Goal: Information Seeking & Learning: Find specific fact

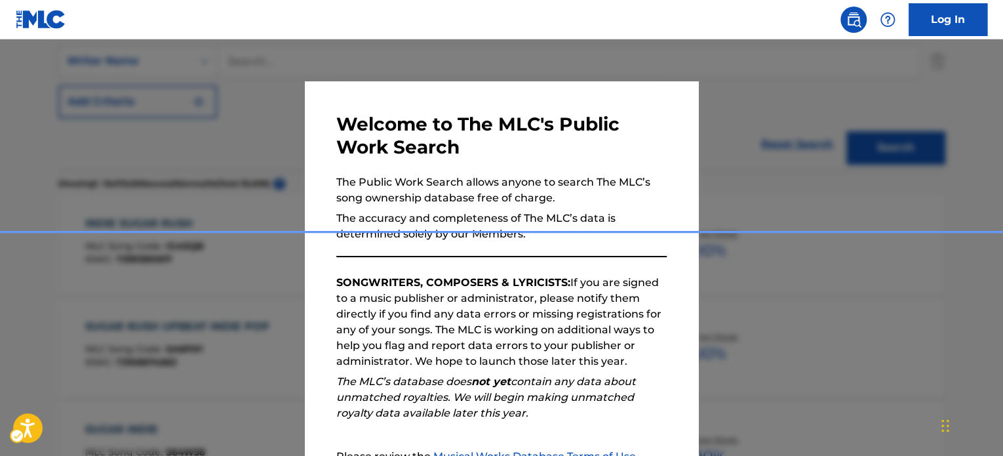
click at [184, 161] on div "Popup" at bounding box center [501, 267] width 1003 height 456
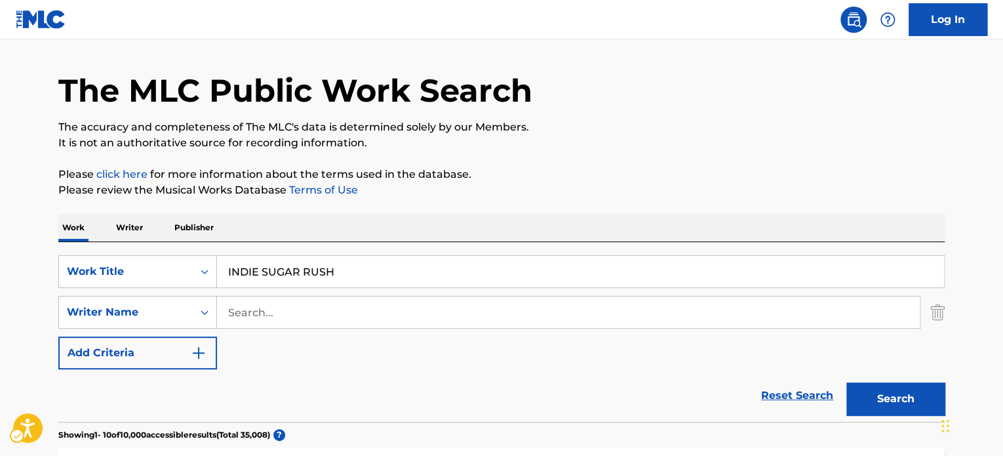
scroll to position [26, 0]
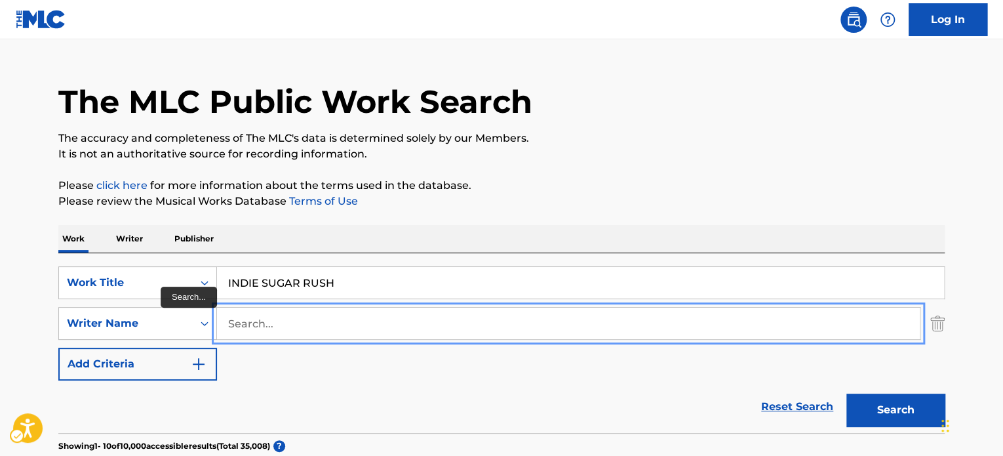
click at [303, 325] on input "Search..." at bounding box center [568, 322] width 703 height 31
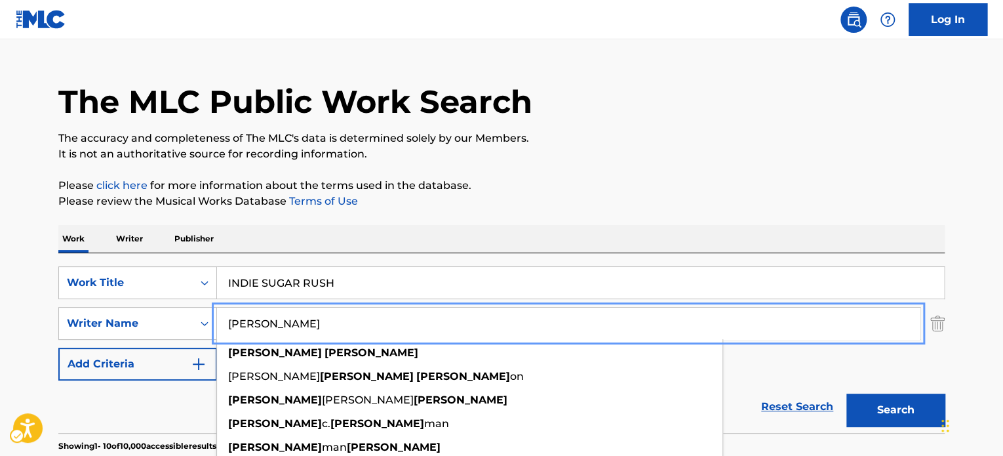
type input "[PERSON_NAME]"
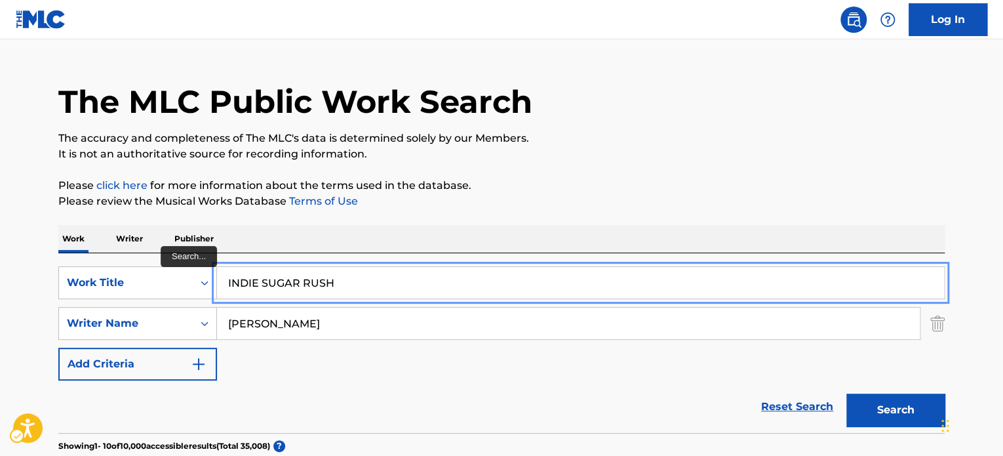
click at [398, 271] on input "INDIE SUGAR RUSH" at bounding box center [580, 282] width 727 height 31
paste input "COLLECTIVE ENERGY"
type input "COLLECTIVE ENERGY"
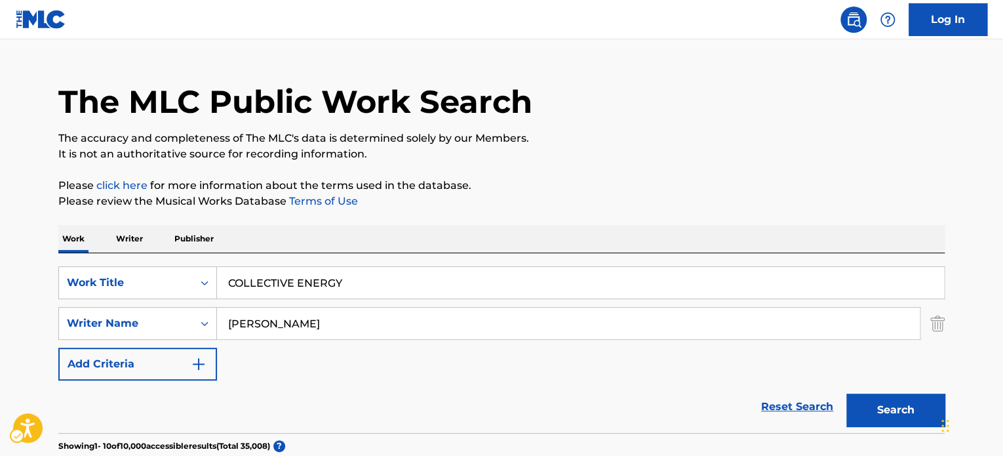
drag, startPoint x: 649, startPoint y: 189, endPoint x: 667, endPoint y: 192, distance: 17.9
click at [650, 189] on p "Please click here | New Window for more information about the terms used in the…" at bounding box center [501, 186] width 886 height 16
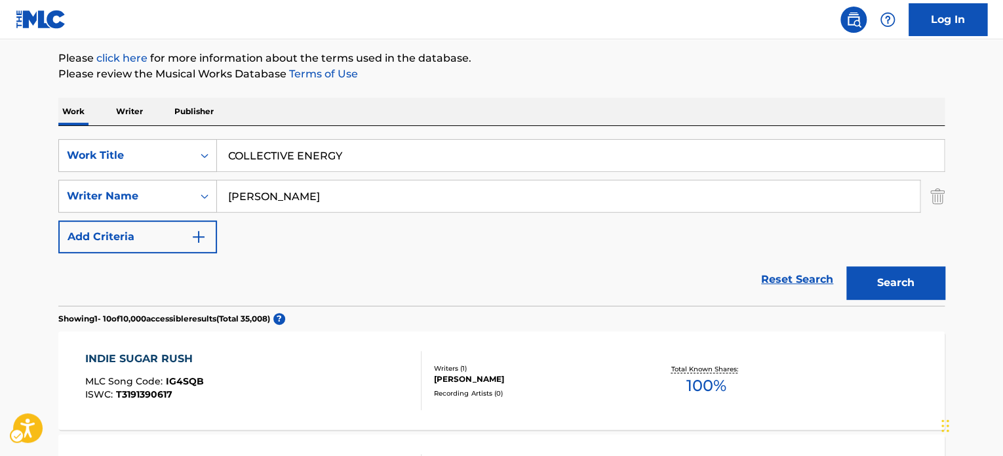
scroll to position [157, 0]
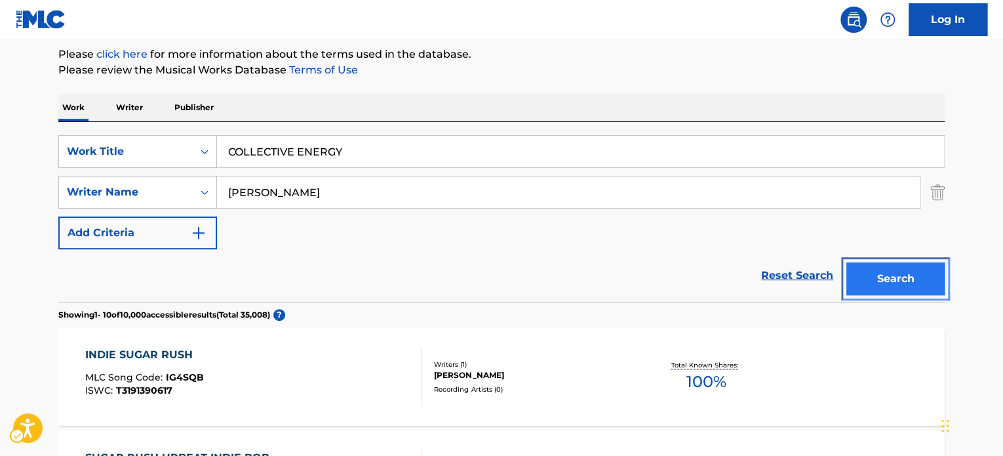
click at [884, 277] on button "Search" at bounding box center [895, 278] width 98 height 33
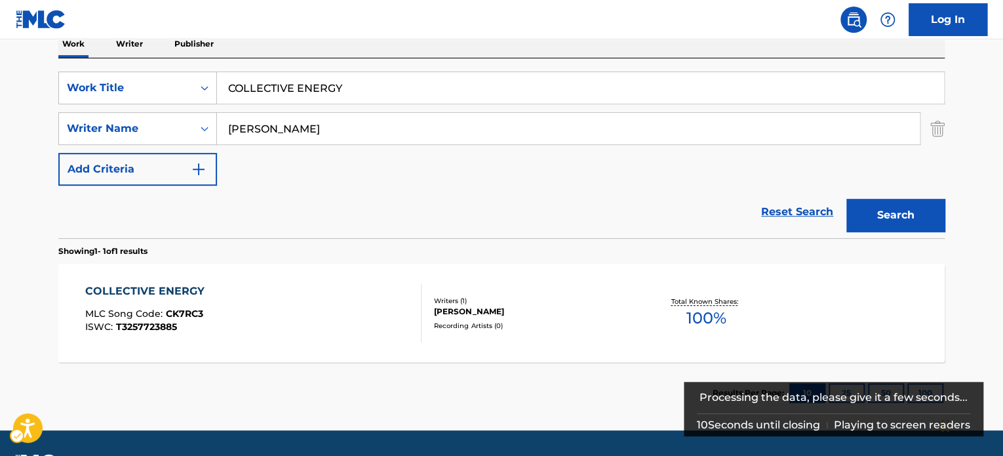
scroll to position [222, 0]
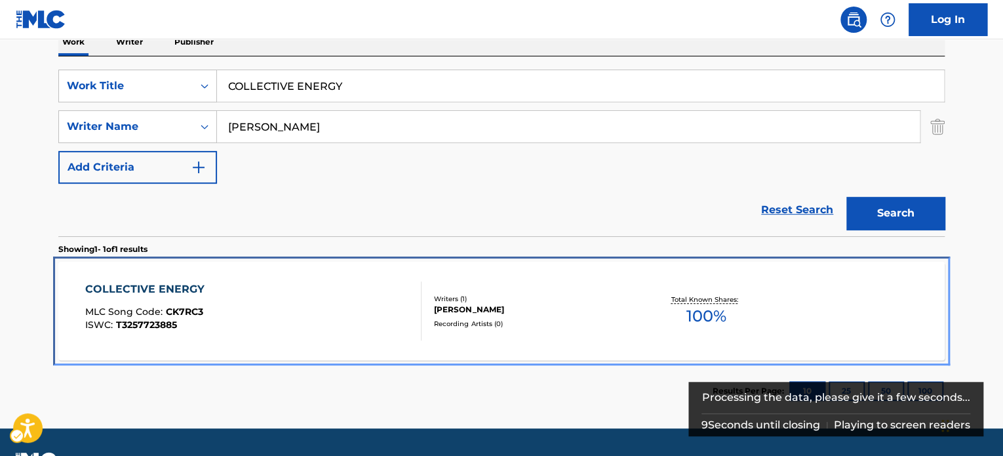
click at [587, 325] on div "Recording Artists ( 0 )" at bounding box center [533, 324] width 198 height 10
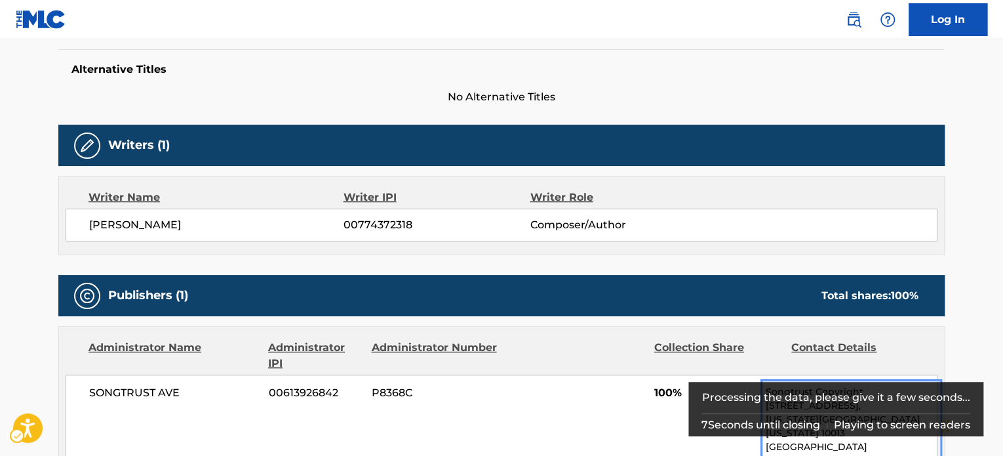
scroll to position [328, 0]
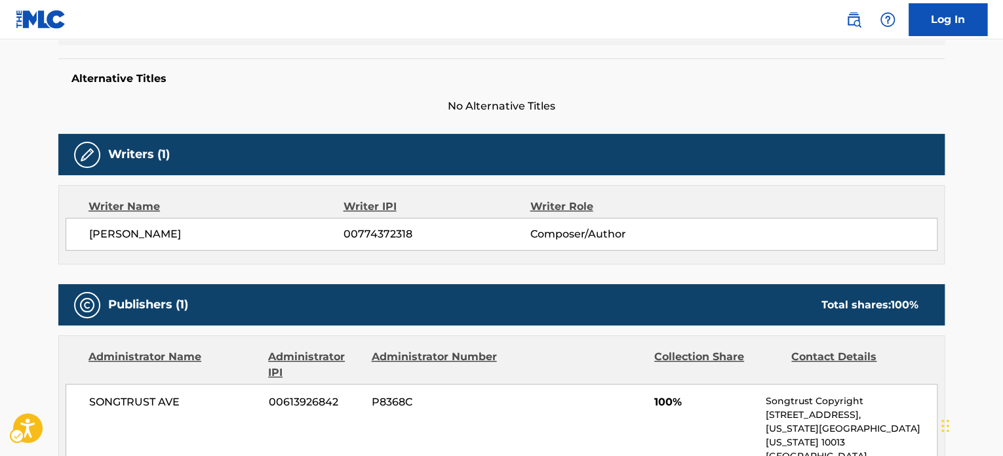
click at [615, 281] on div "Work Detail Member Work Identifier -- MLC Song Code MLC Song Code - CK7RC3 ISWC…" at bounding box center [501, 297] width 886 height 783
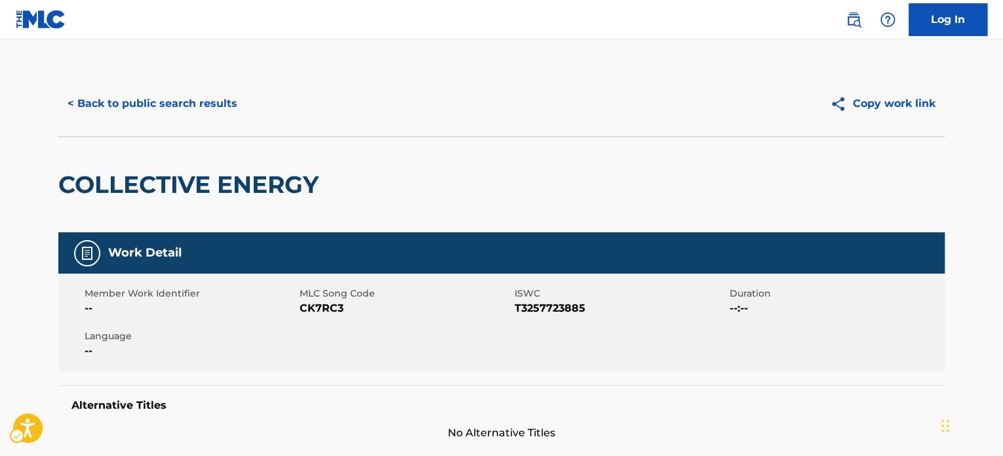
scroll to position [0, 0]
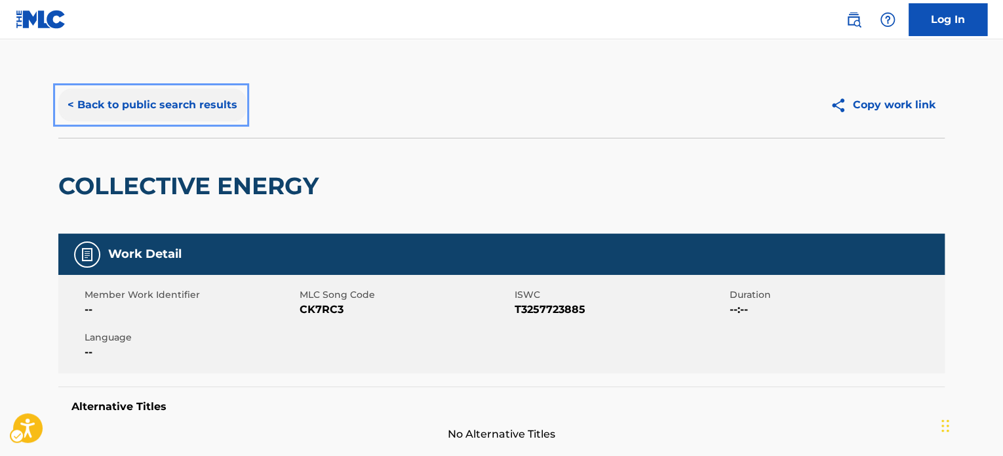
click at [194, 102] on button "< Back to public search results" at bounding box center [152, 105] width 188 height 33
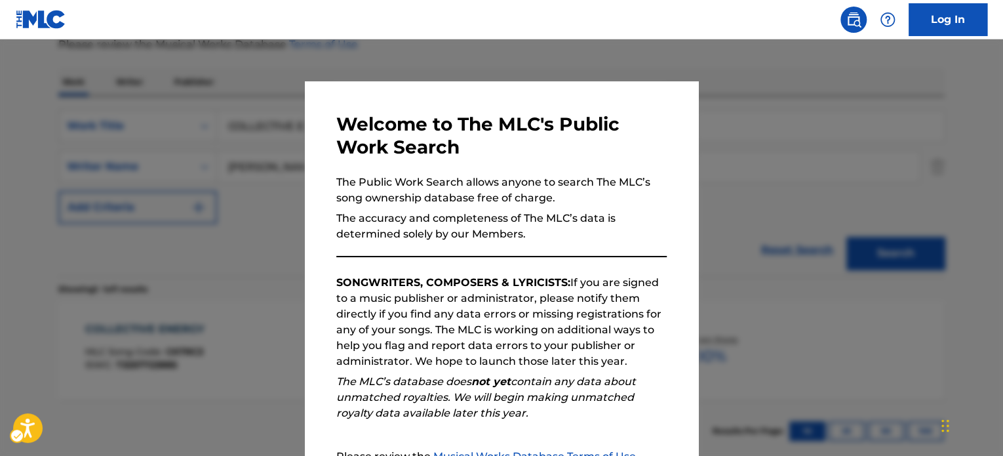
click at [201, 172] on div at bounding box center [501, 267] width 1003 height 456
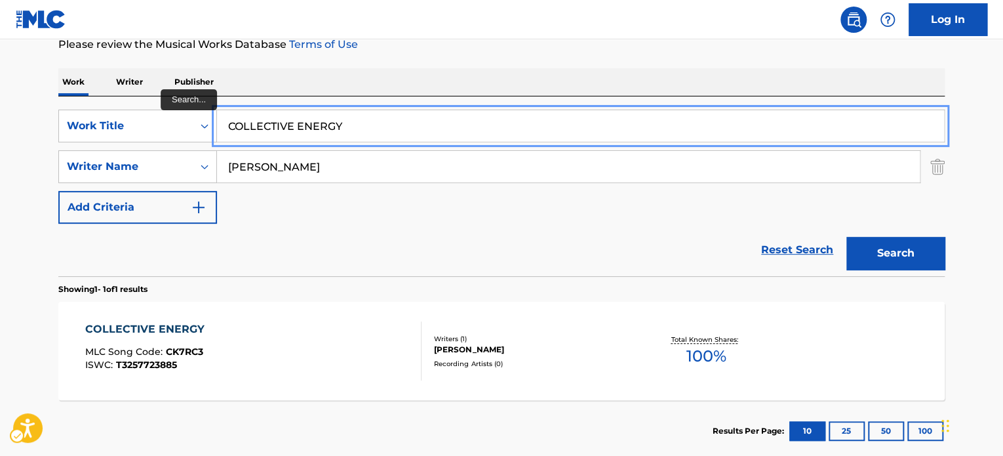
click at [446, 127] on input "COLLECTIVE ENERGY" at bounding box center [580, 125] width 727 height 31
paste input "A Better Woman"
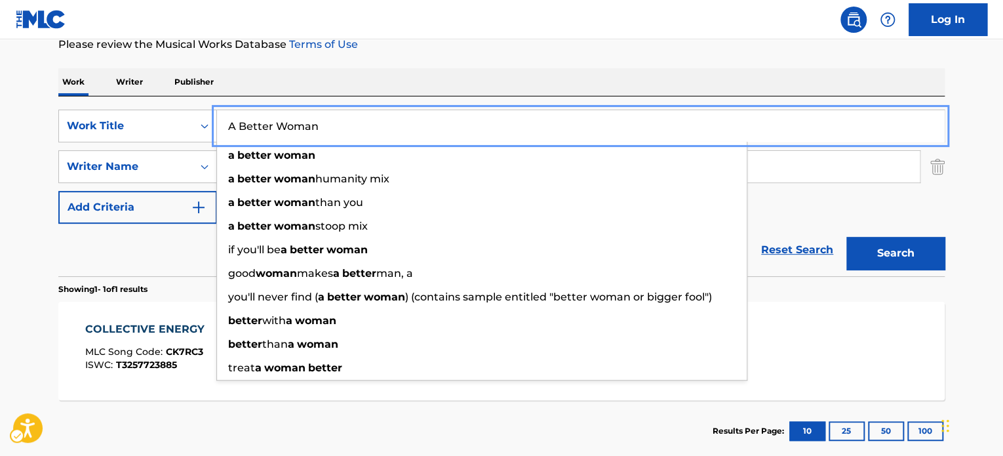
type input "A Better Woman"
click at [503, 78] on div "Work Writer Publisher" at bounding box center [501, 82] width 886 height 28
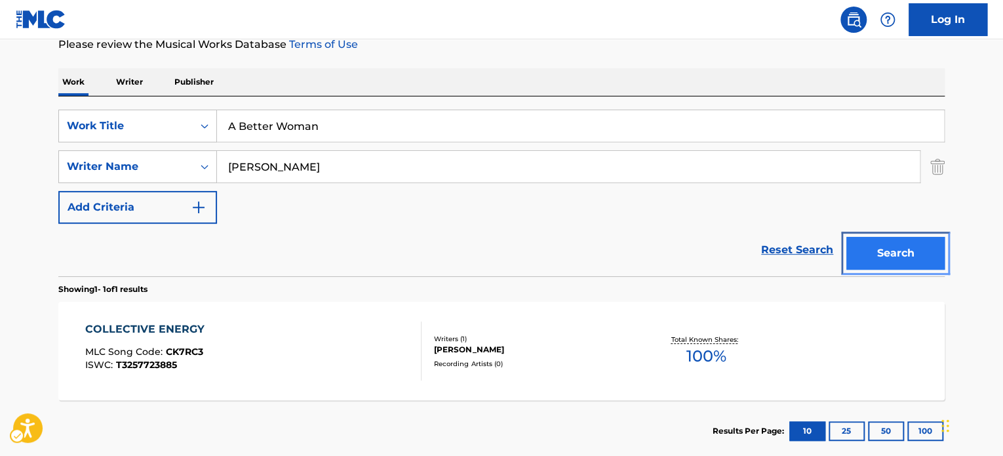
click at [905, 256] on button "Search" at bounding box center [895, 253] width 98 height 33
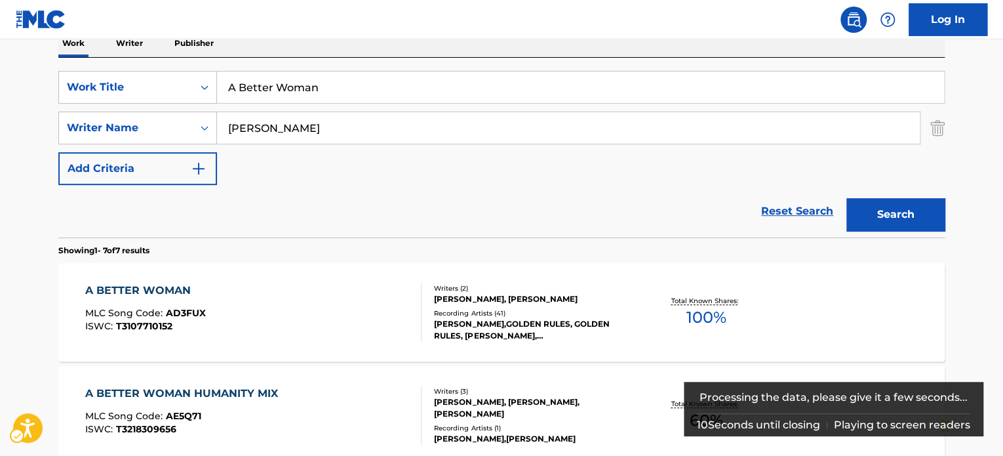
scroll to position [313, 0]
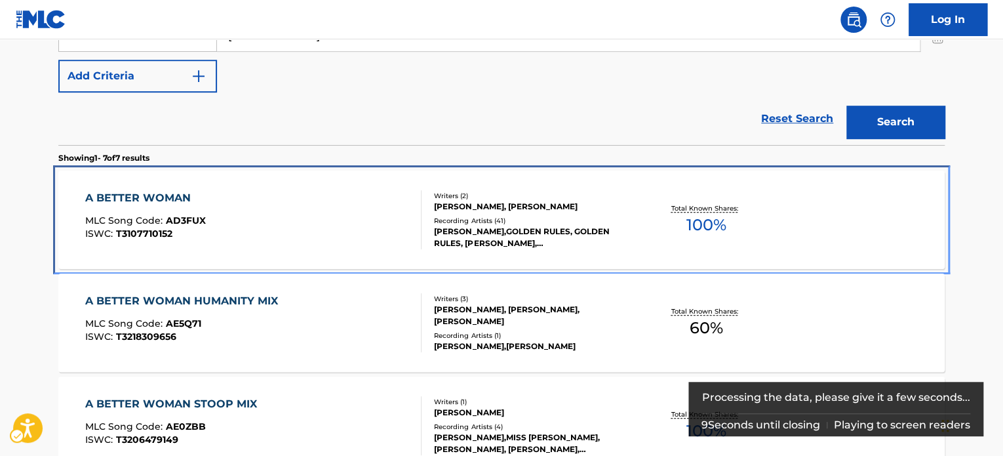
click at [329, 233] on div "A BETTER WOMAN MLC Song Code : AD3FUX ISWC : T3107710152" at bounding box center [253, 219] width 337 height 59
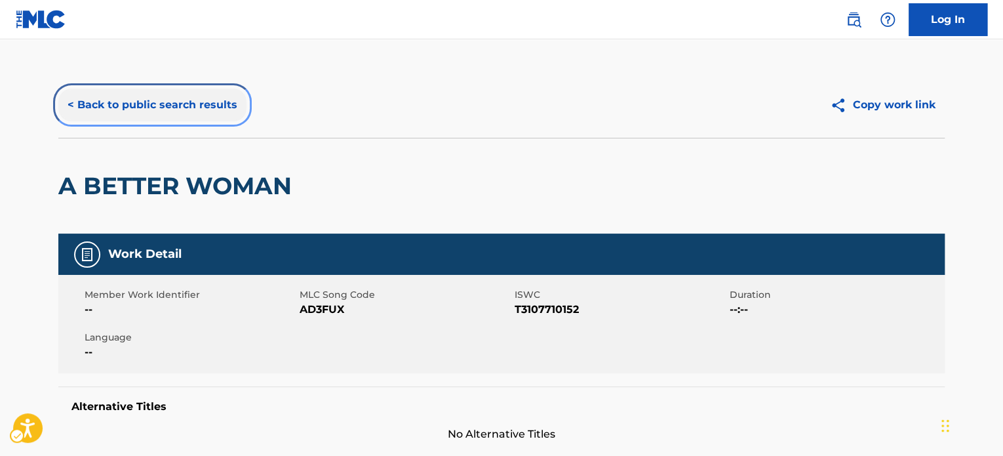
click at [186, 112] on button "< Back to public search results" at bounding box center [152, 105] width 188 height 33
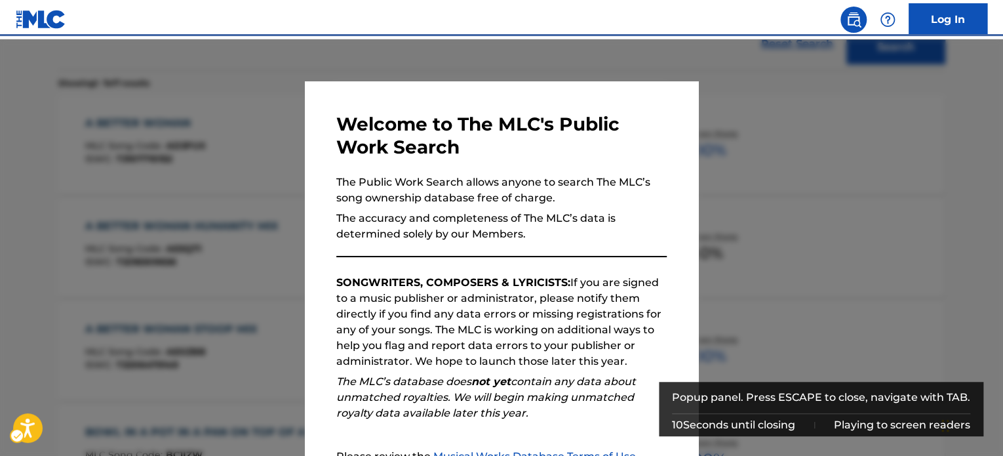
click at [228, 107] on div "Popup" at bounding box center [501, 267] width 1003 height 456
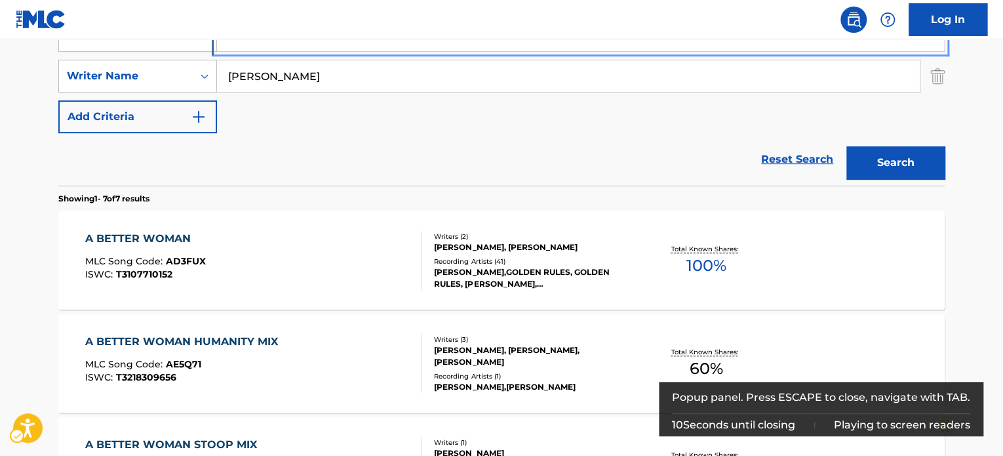
click at [370, 51] on input "A Better Woman" at bounding box center [580, 35] width 727 height 31
paste input "Who Cares For The Houseless On The Holidays"
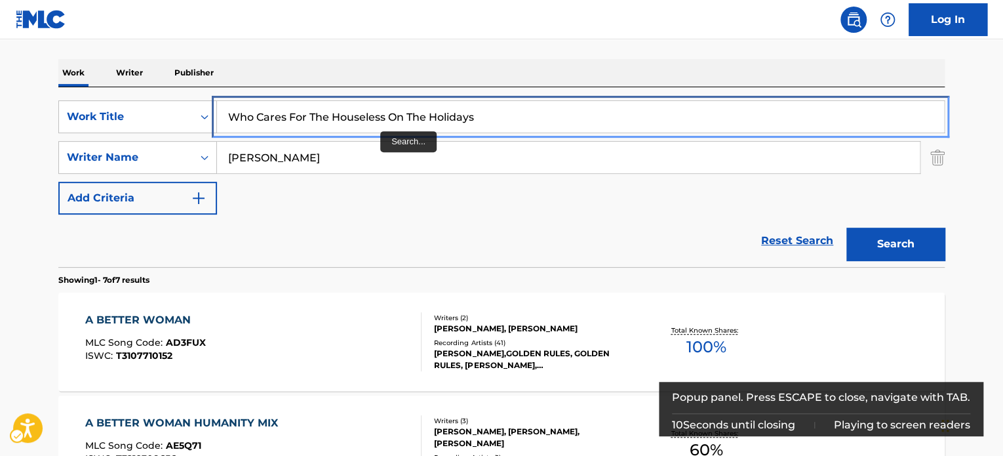
type input "Who Cares For The Houseless On The Holidays"
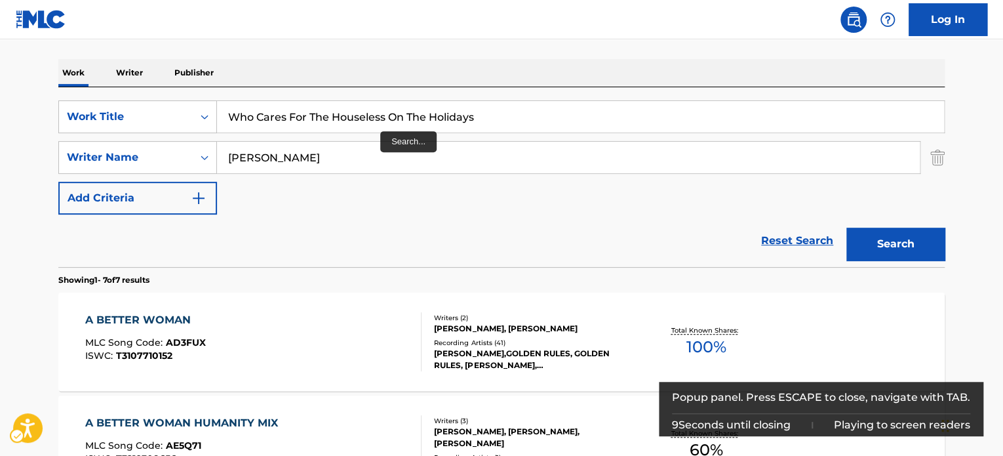
click at [457, 83] on div "Work Writer Publisher" at bounding box center [501, 73] width 886 height 28
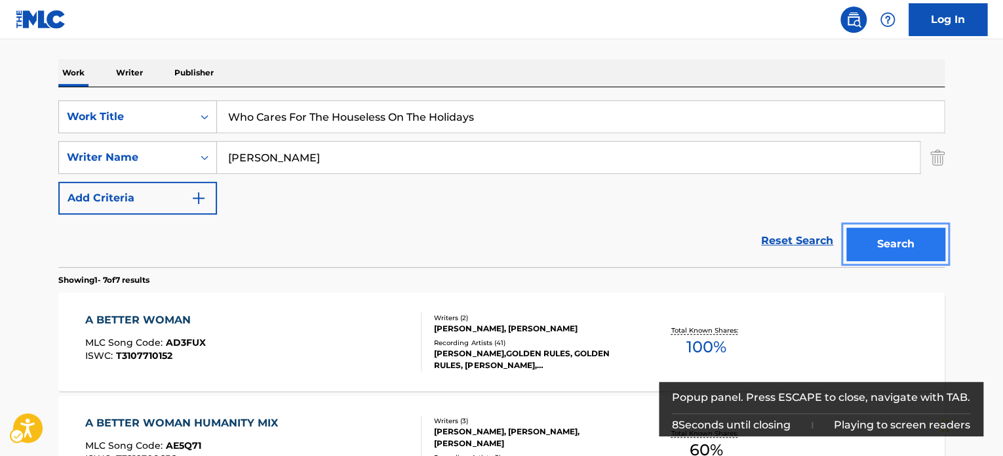
click at [871, 237] on button "Search" at bounding box center [895, 243] width 98 height 33
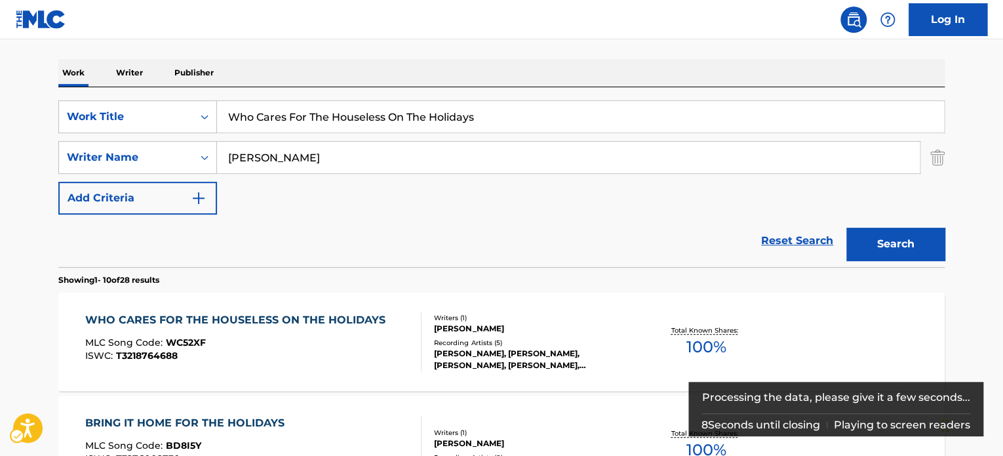
scroll to position [278, 0]
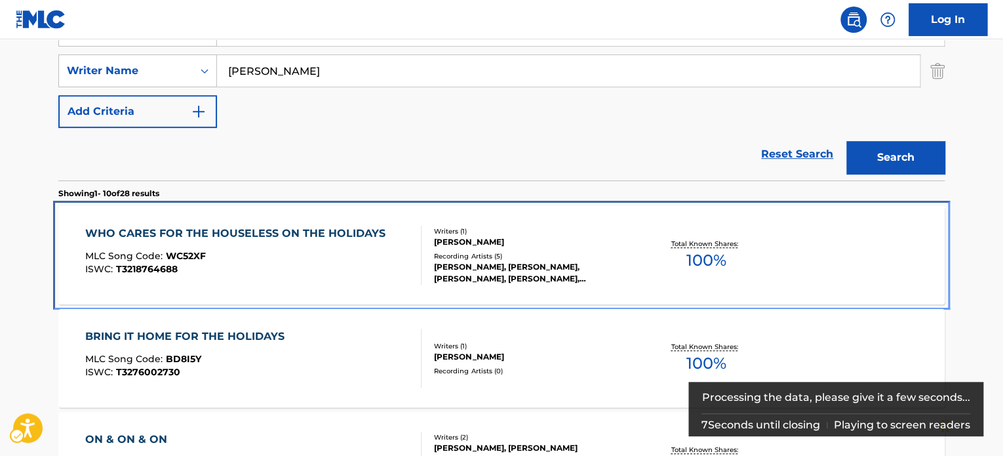
click at [388, 260] on div "WHO CARES FOR THE HOUSELESS ON THE HOLIDAYS MLC Song Code : WC52XF ISWC : T3218…" at bounding box center [253, 255] width 337 height 59
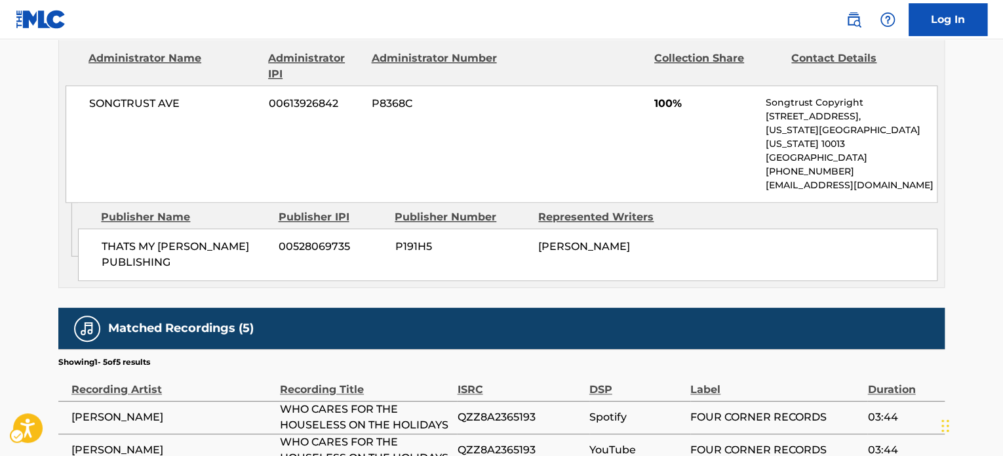
scroll to position [850, 0]
